Goal: Entertainment & Leisure: Consume media (video, audio)

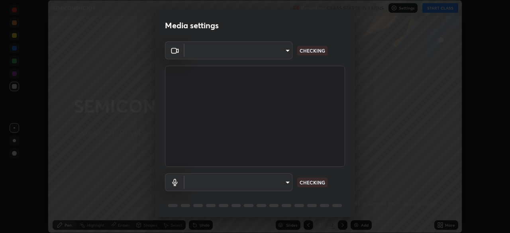
scroll to position [28, 0]
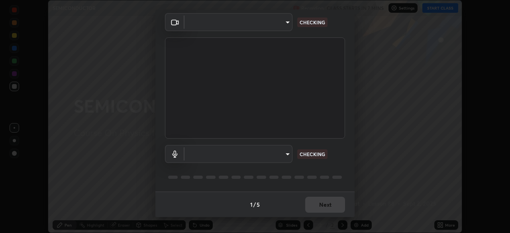
type input "2e9b027d6a4255688e554df818383ce9ed5f881db366686a8468352ce6a31e43"
click at [253, 154] on body "Erase all SEMICONDUCTOR Recording CLASS STARTS IN 7 MINS Settings START CLASS S…" at bounding box center [255, 116] width 510 height 233
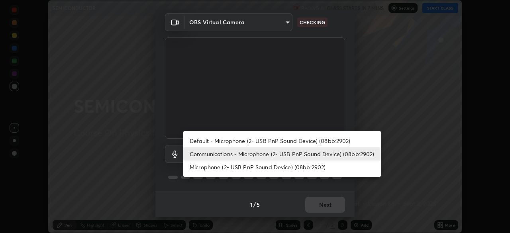
click at [255, 165] on li "Microphone (2- USB PnP Sound Device) (08bb:2902)" at bounding box center [282, 167] width 198 height 13
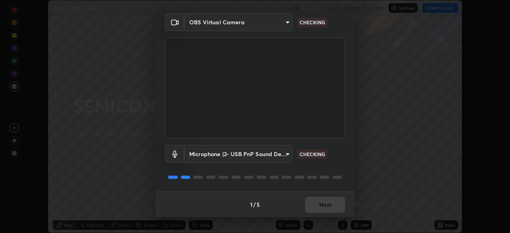
click at [257, 168] on div "Microphone (2- USB PnP Sound Device) (08bb:2902) 449118a49a4f1770756d592f173bf5…" at bounding box center [255, 165] width 180 height 53
click at [259, 155] on body "Erase all SEMICONDUCTOR Recording CLASS STARTS IN 7 MINS Settings START CLASS S…" at bounding box center [255, 116] width 510 height 233
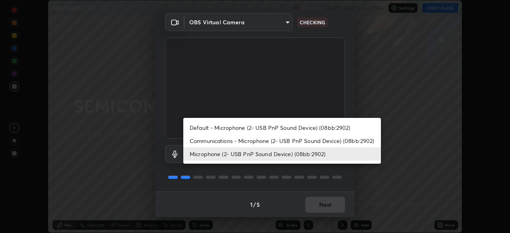
click at [262, 140] on li "Communications - Microphone (2- USB PnP Sound Device) (08bb:2902)" at bounding box center [282, 140] width 198 height 13
type input "communications"
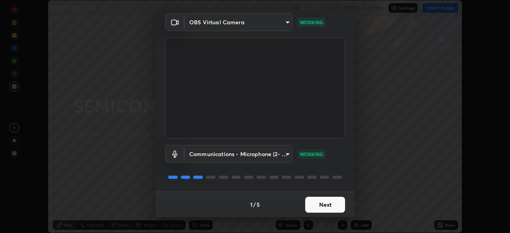
click at [325, 200] on button "Next" at bounding box center [325, 205] width 40 height 16
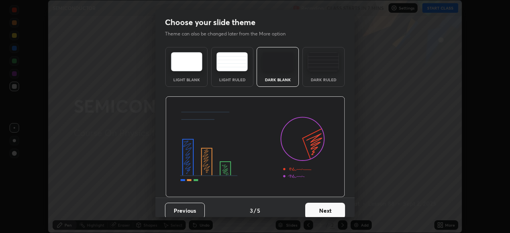
click at [330, 203] on button "Next" at bounding box center [325, 211] width 40 height 16
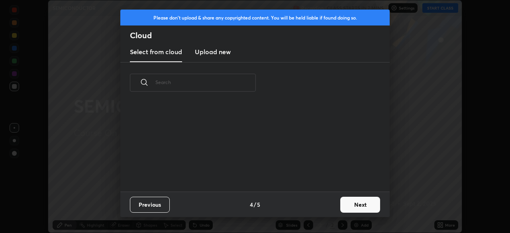
click at [345, 204] on button "Next" at bounding box center [360, 205] width 40 height 16
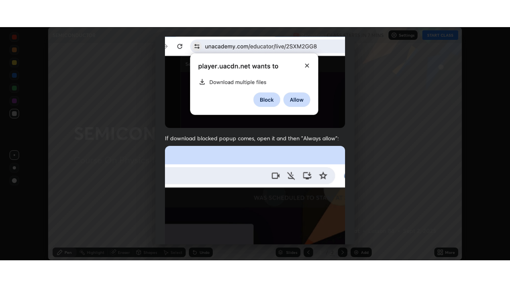
scroll to position [191, 0]
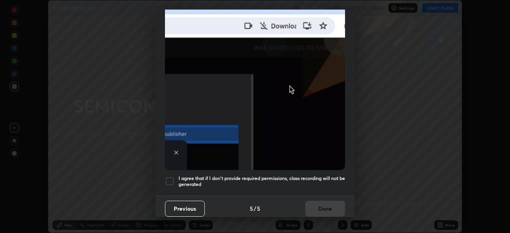
click at [264, 176] on h5 "I agree that if I don't provide required permissions, class recording will not …" at bounding box center [261, 181] width 167 height 12
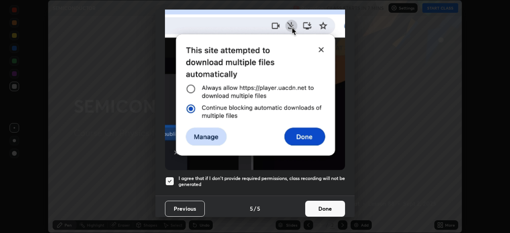
click at [326, 203] on button "Done" at bounding box center [325, 209] width 40 height 16
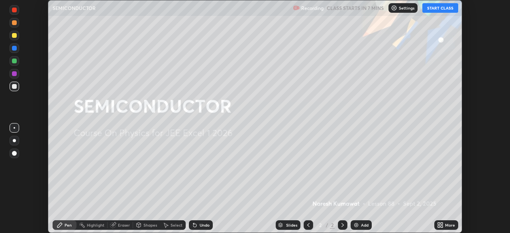
click at [363, 226] on div "Add" at bounding box center [365, 225] width 8 height 4
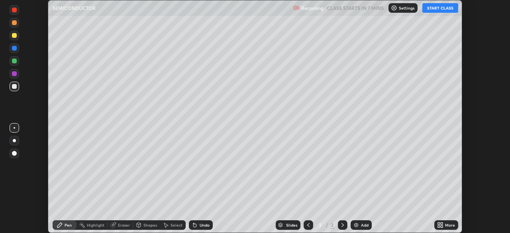
click at [437, 11] on button "START CLASS" at bounding box center [440, 8] width 36 height 10
click at [441, 224] on icon at bounding box center [442, 224] width 2 height 2
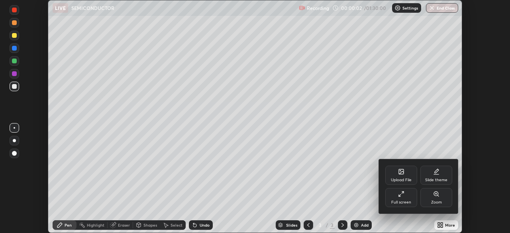
click at [400, 198] on div "Full screen" at bounding box center [401, 197] width 32 height 19
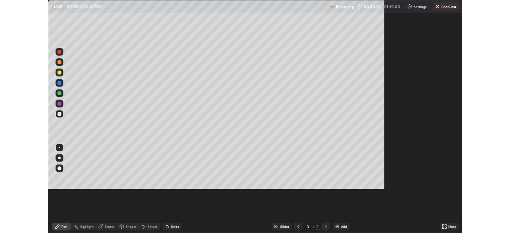
scroll to position [287, 510]
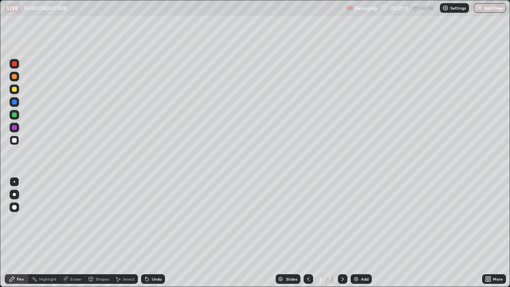
click at [145, 233] on icon at bounding box center [145, 277] width 1 height 1
click at [149, 233] on icon at bounding box center [147, 279] width 6 height 6
click at [496, 233] on div "More" at bounding box center [498, 279] width 10 height 4
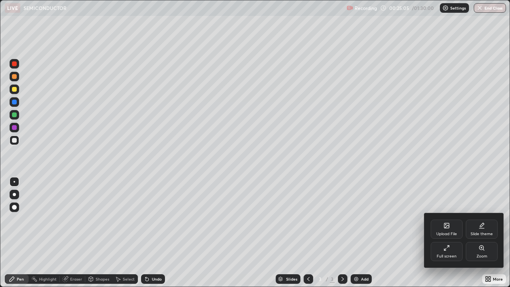
click at [439, 233] on div "Full screen" at bounding box center [447, 256] width 20 height 4
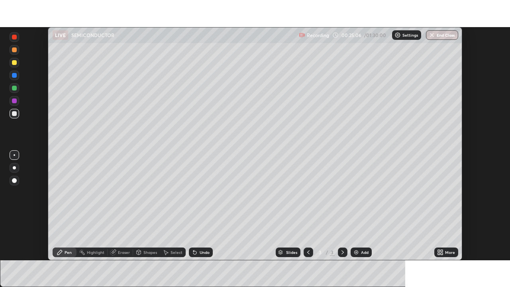
scroll to position [39609, 39332]
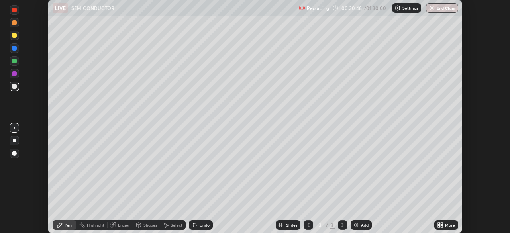
click at [447, 226] on div "More" at bounding box center [450, 225] width 10 height 4
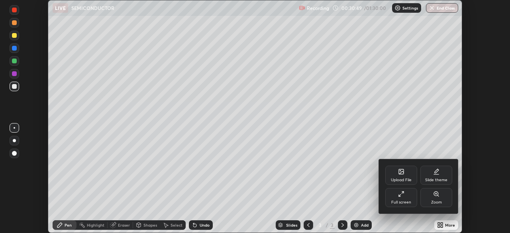
click at [405, 200] on div "Full screen" at bounding box center [401, 202] width 20 height 4
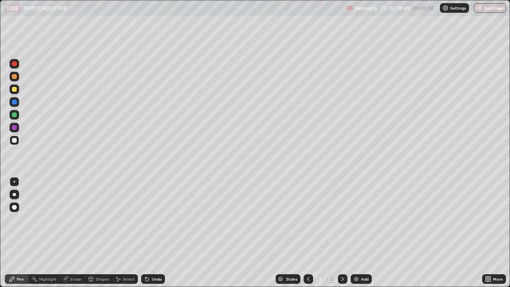
scroll to position [287, 510]
click at [358, 233] on img at bounding box center [356, 279] width 6 height 6
